Goal: Transaction & Acquisition: Purchase product/service

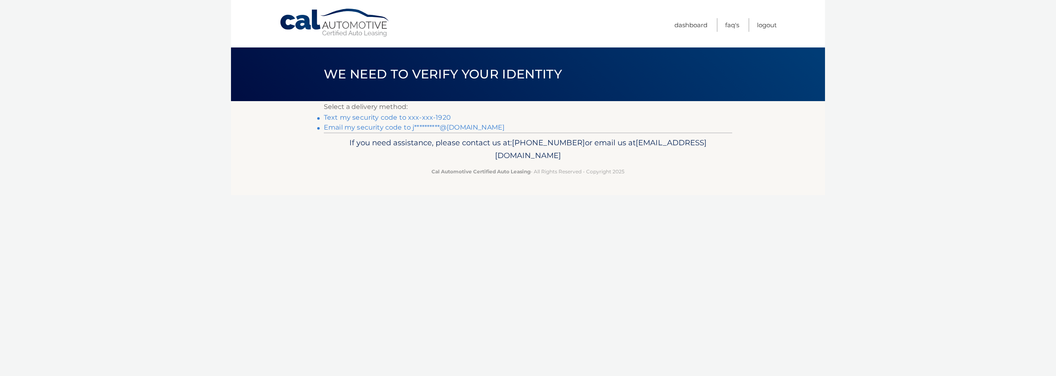
click at [432, 114] on link "Text my security code to xxx-xxx-1920" at bounding box center [387, 117] width 127 height 8
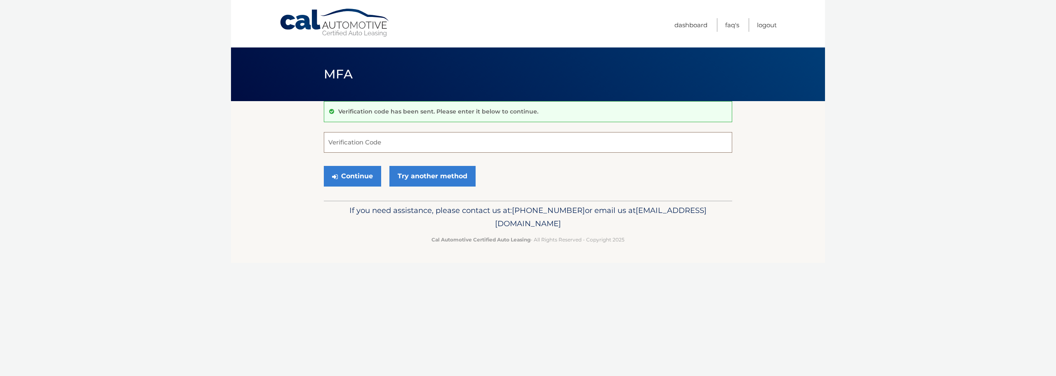
click at [395, 144] on input "Verification Code" at bounding box center [528, 142] width 408 height 21
type input "639974"
click at [348, 175] on button "Continue" at bounding box center [352, 176] width 57 height 21
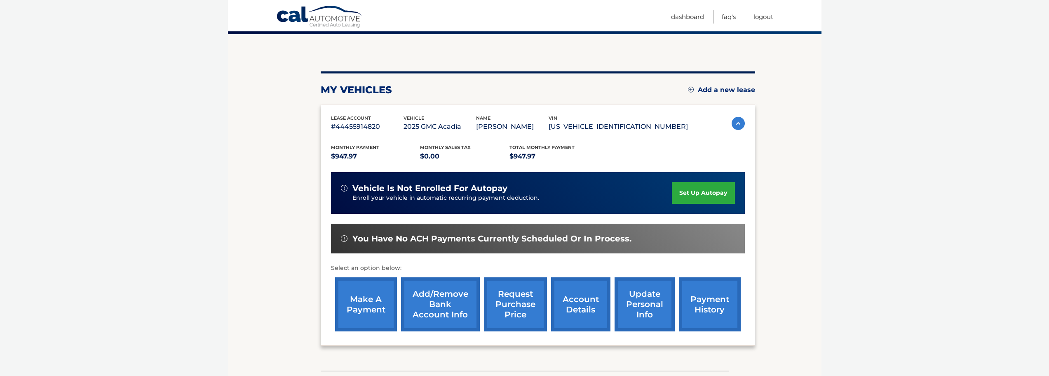
scroll to position [82, 0]
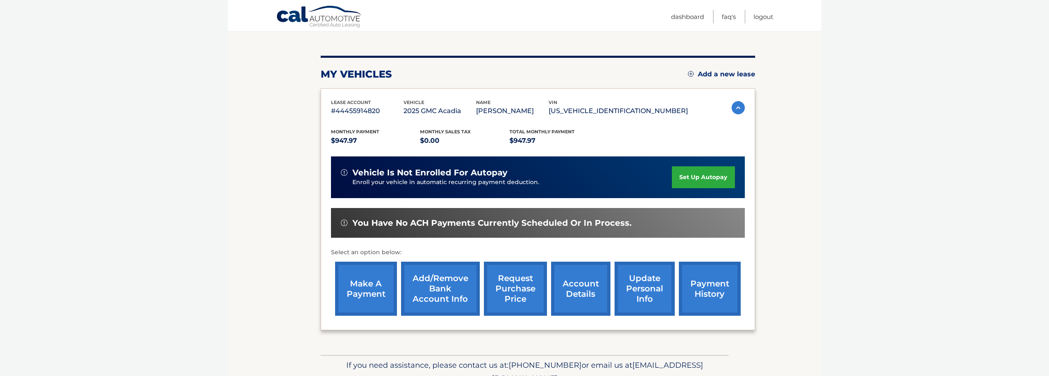
click at [546, 131] on span "Total Monthly Payment" at bounding box center [542, 132] width 65 height 6
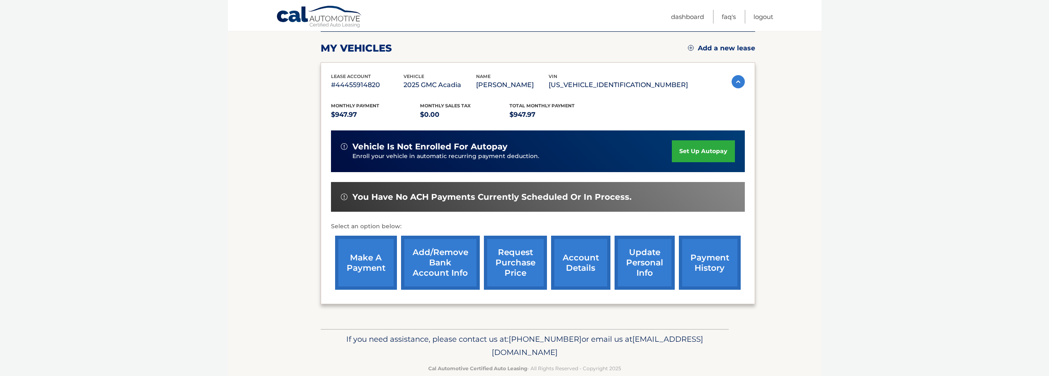
scroll to position [124, 0]
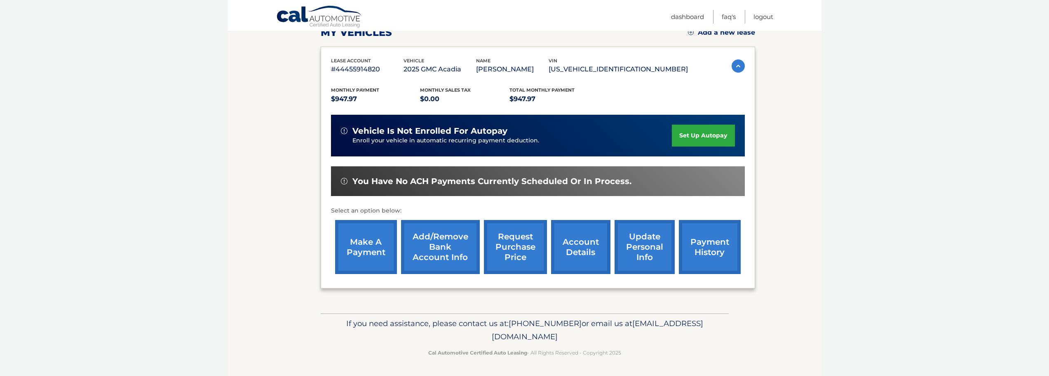
click at [579, 250] on link "account details" at bounding box center [580, 247] width 59 height 54
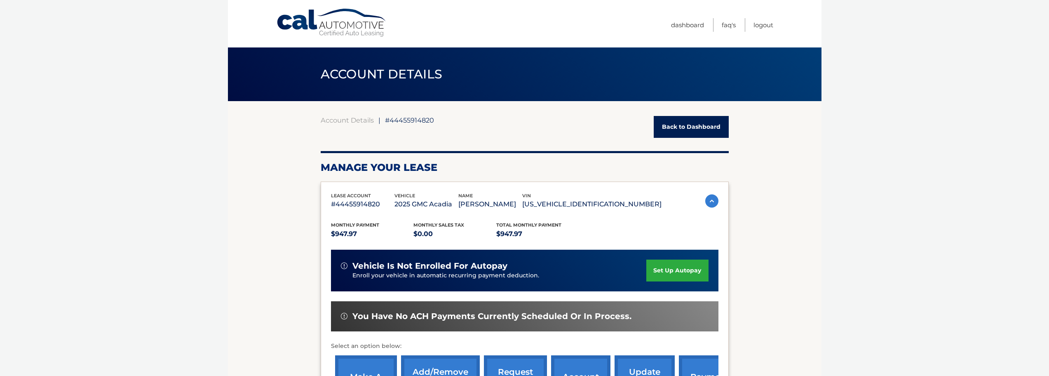
drag, startPoint x: 567, startPoint y: 201, endPoint x: 506, endPoint y: 214, distance: 63.2
click at [506, 214] on div "Monthly Payment $947.97 Monthly sales Tax $0.00 Total Monthly Payment $947.97 v…" at bounding box center [525, 311] width 388 height 203
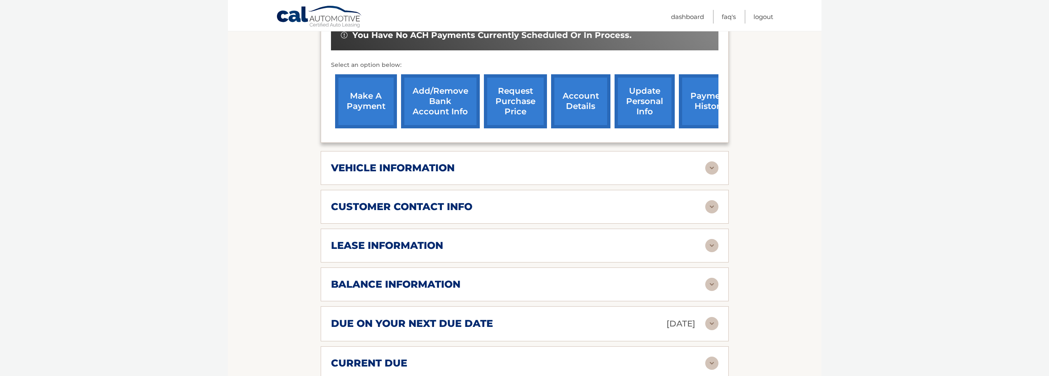
scroll to position [330, 0]
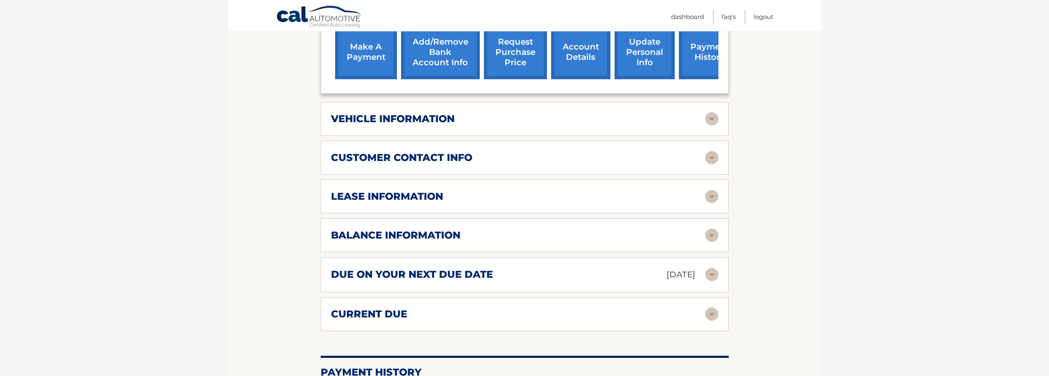
click at [555, 238] on div "balance information" at bounding box center [518, 235] width 374 height 12
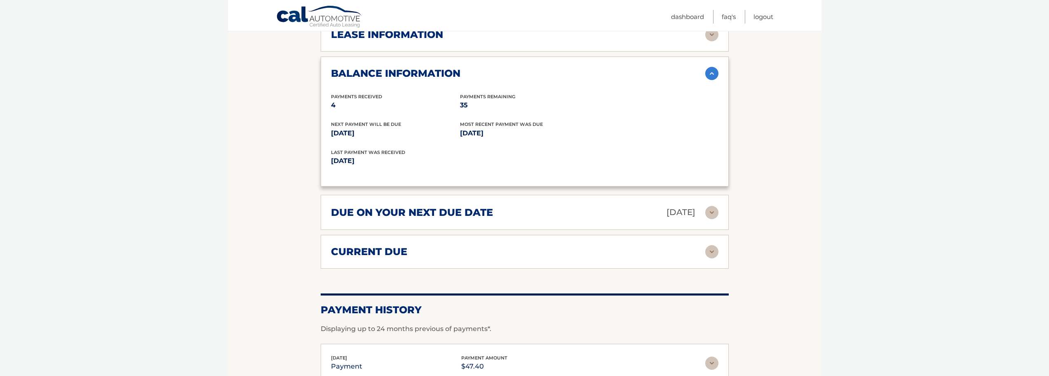
scroll to position [495, 0]
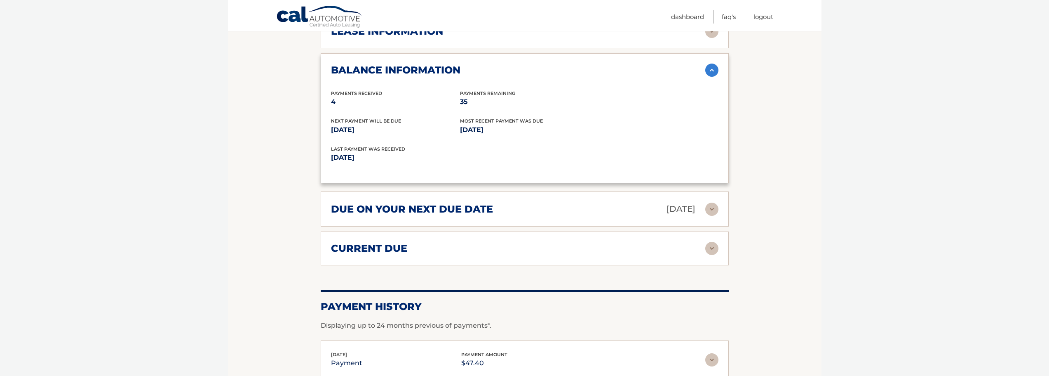
click at [619, 207] on div "due on your next due date Oct 19, 2025" at bounding box center [518, 209] width 374 height 14
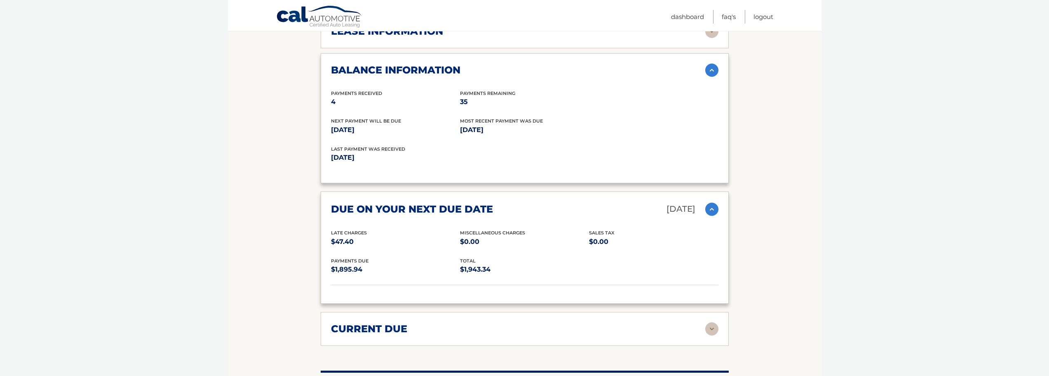
click at [579, 324] on div "current due" at bounding box center [518, 328] width 374 height 12
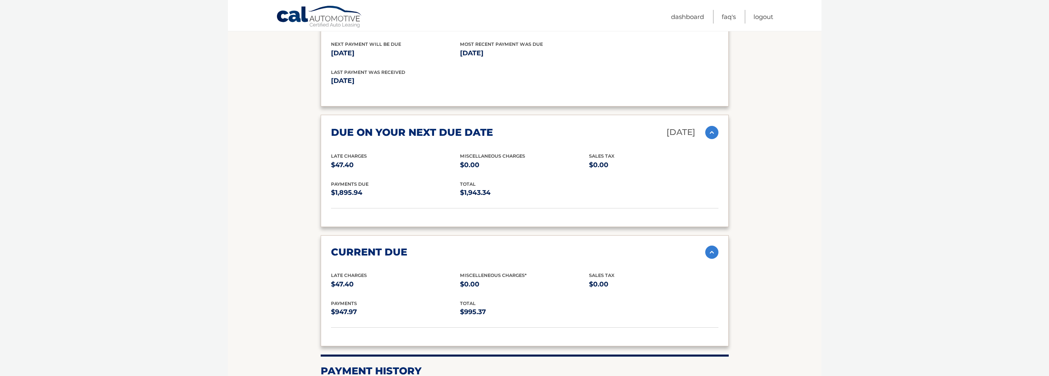
scroll to position [660, 0]
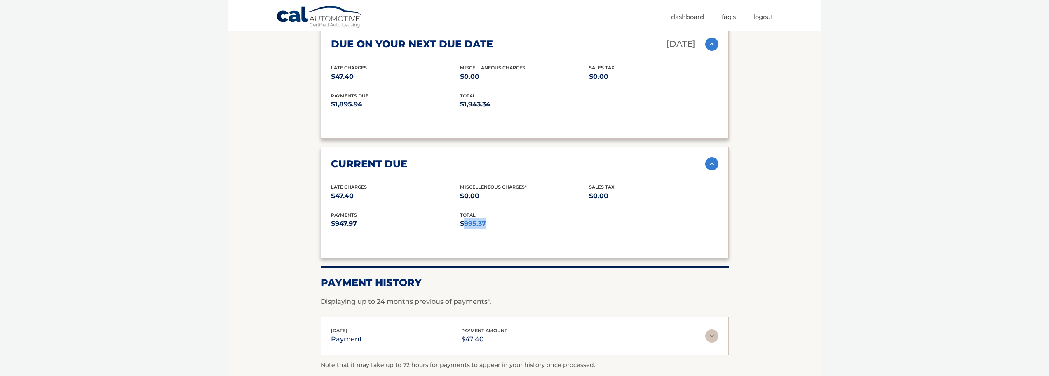
drag, startPoint x: 489, startPoint y: 226, endPoint x: 463, endPoint y: 226, distance: 26.0
click at [463, 226] on p "$995.37" at bounding box center [524, 224] width 129 height 12
copy p "995.37"
click at [515, 225] on p "$995.37" at bounding box center [524, 224] width 129 height 12
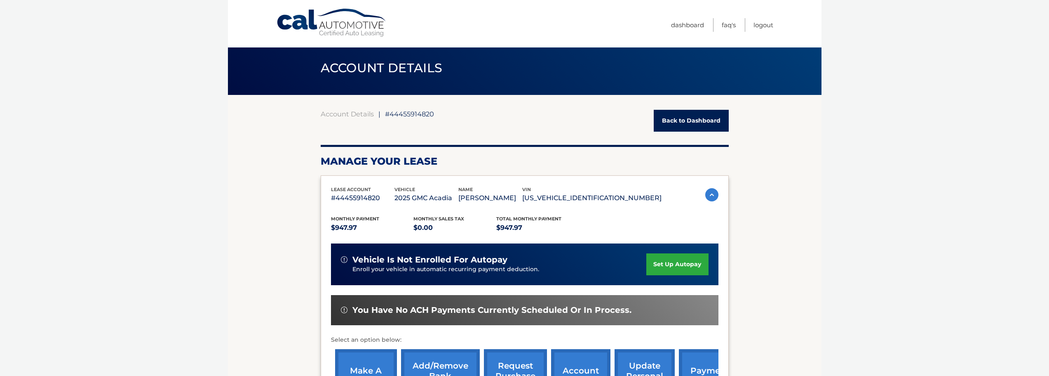
scroll to position [124, 0]
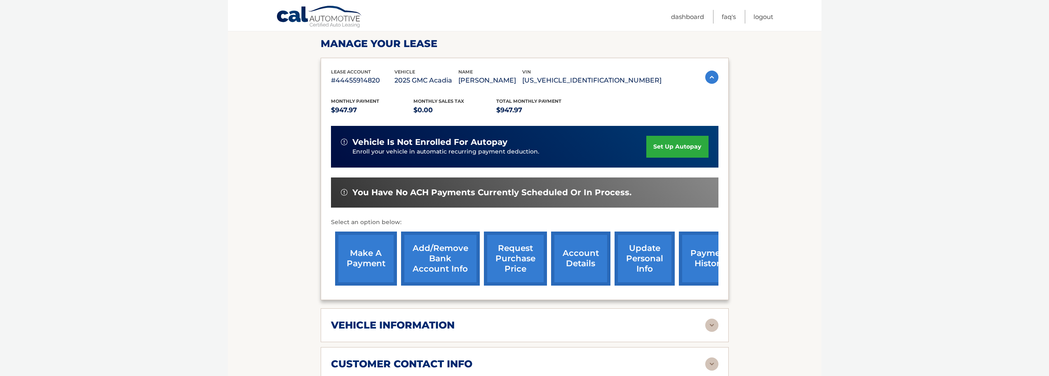
click at [369, 258] on link "make a payment" at bounding box center [366, 258] width 62 height 54
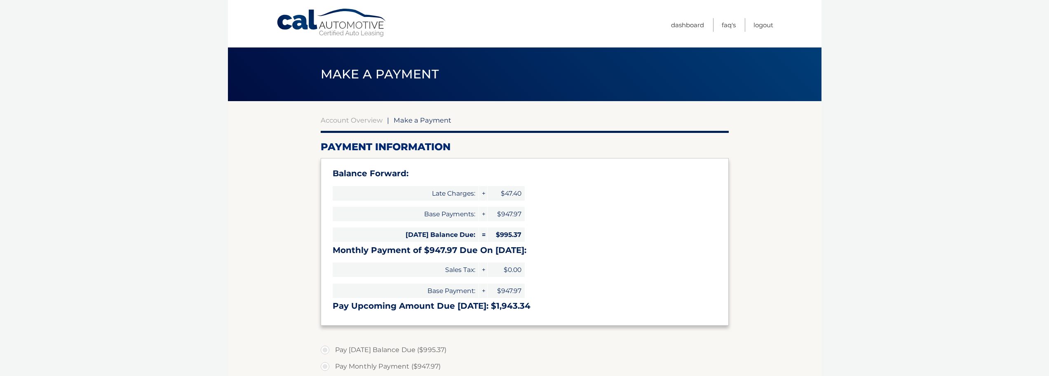
select select "YjkyOTcwOTctNWI0ZC00NWVhLTljM2ItODcxYWFmMTFkYmU1"
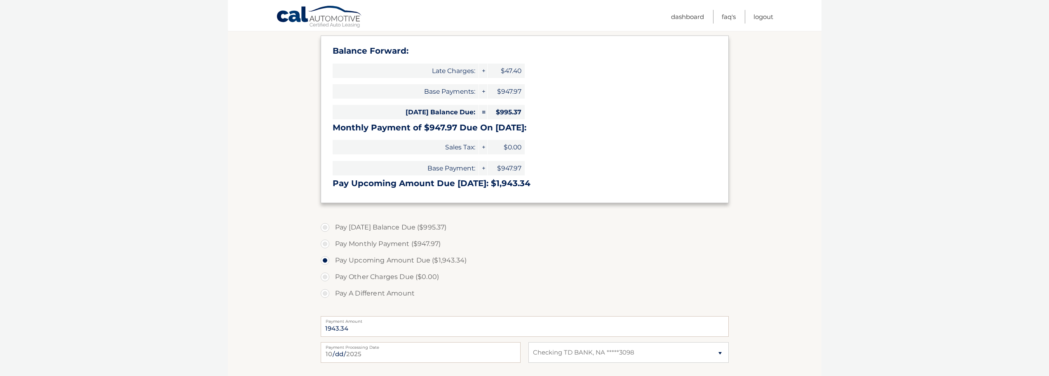
scroll to position [124, 0]
click at [328, 224] on label "Pay [DATE] Balance Due ($995.37)" at bounding box center [525, 226] width 408 height 16
click at [328, 224] on input "Pay [DATE] Balance Due ($995.37)" at bounding box center [328, 224] width 8 height 13
radio input "true"
type input "995.37"
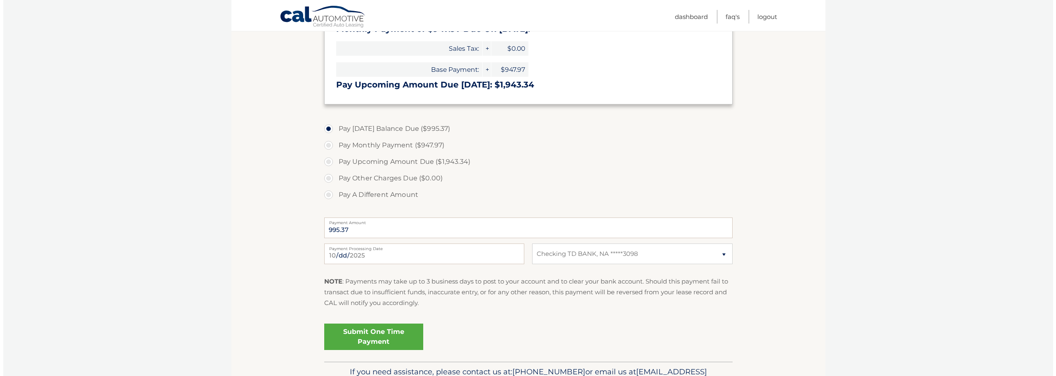
scroll to position [247, 0]
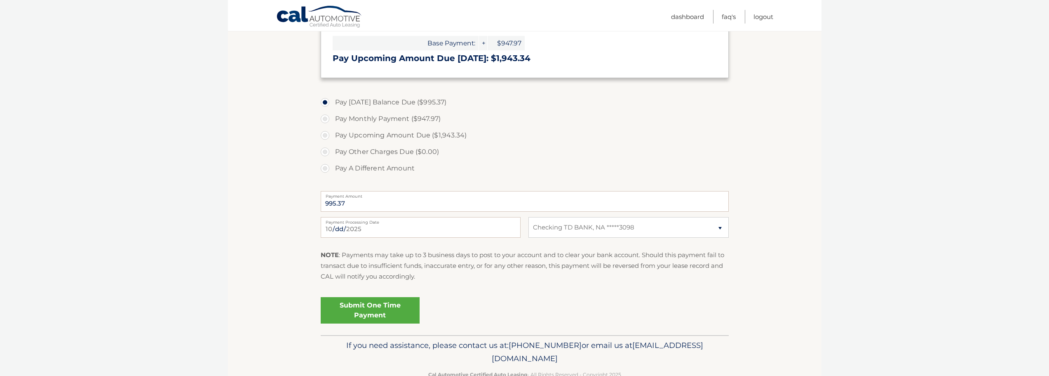
click at [365, 319] on link "Submit One Time Payment" at bounding box center [370, 310] width 99 height 26
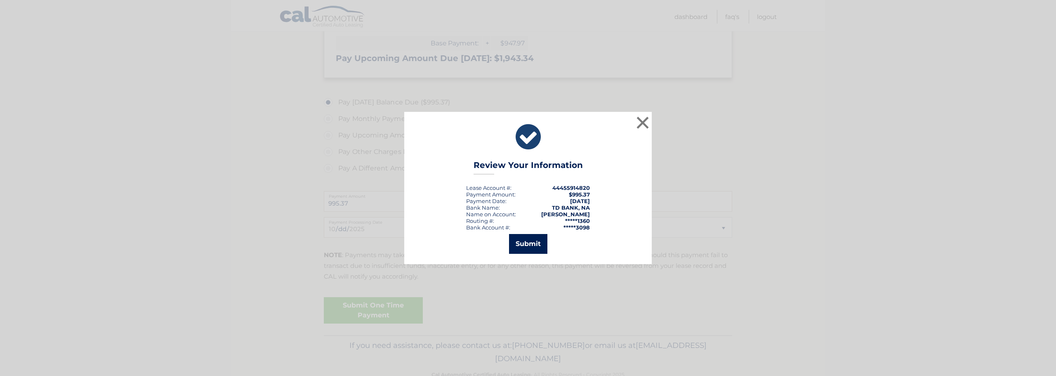
click at [517, 243] on button "Submit" at bounding box center [528, 244] width 38 height 20
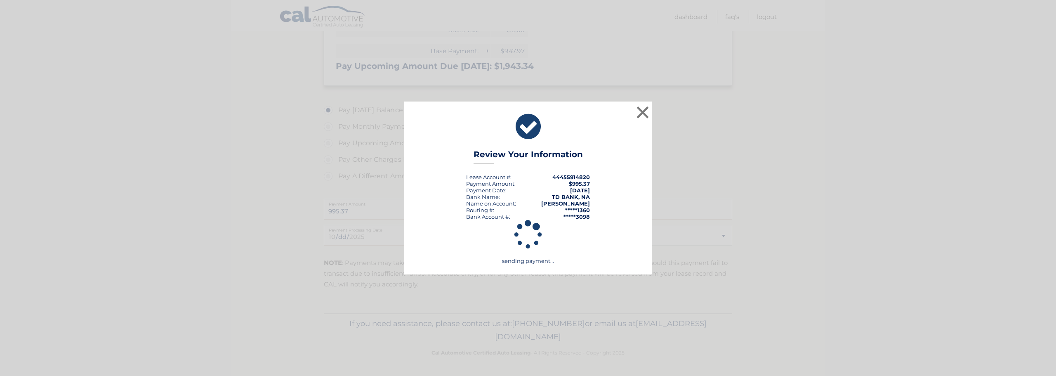
scroll to position [240, 0]
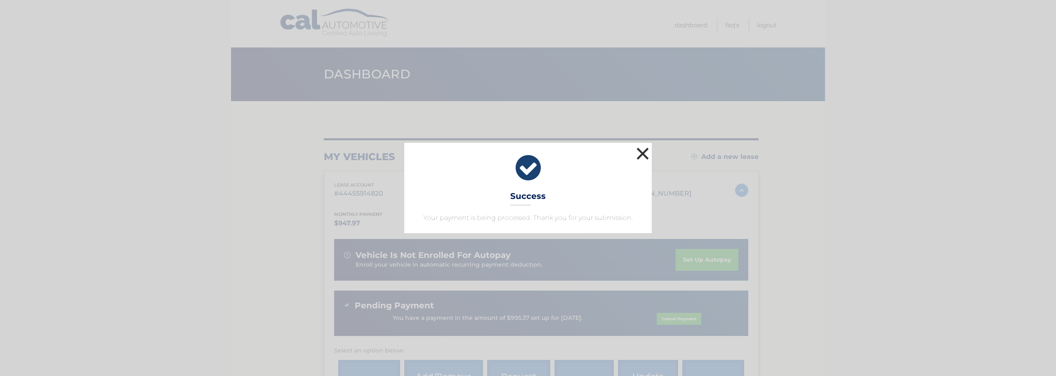
click at [645, 145] on button "×" at bounding box center [642, 153] width 16 height 16
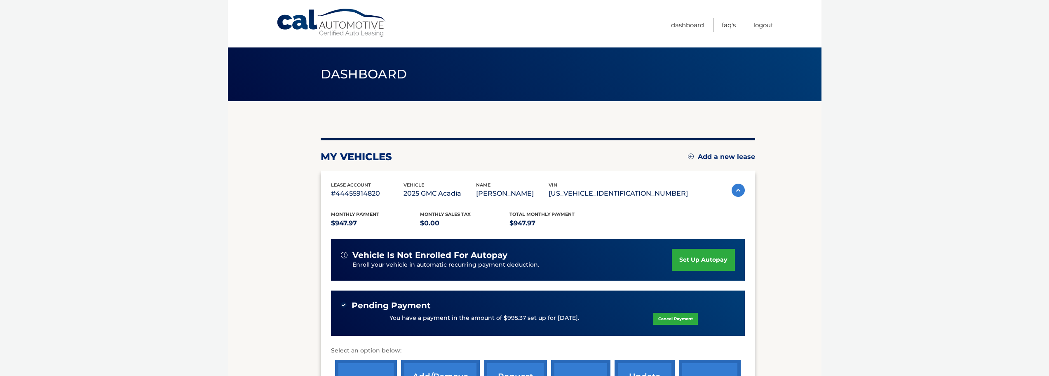
click at [439, 143] on div "my vehicles Add a new lease lease account #44455914820 vehicle 2025 GMC Acadia …" at bounding box center [538, 283] width 435 height 290
